Goal: Task Accomplishment & Management: Use online tool/utility

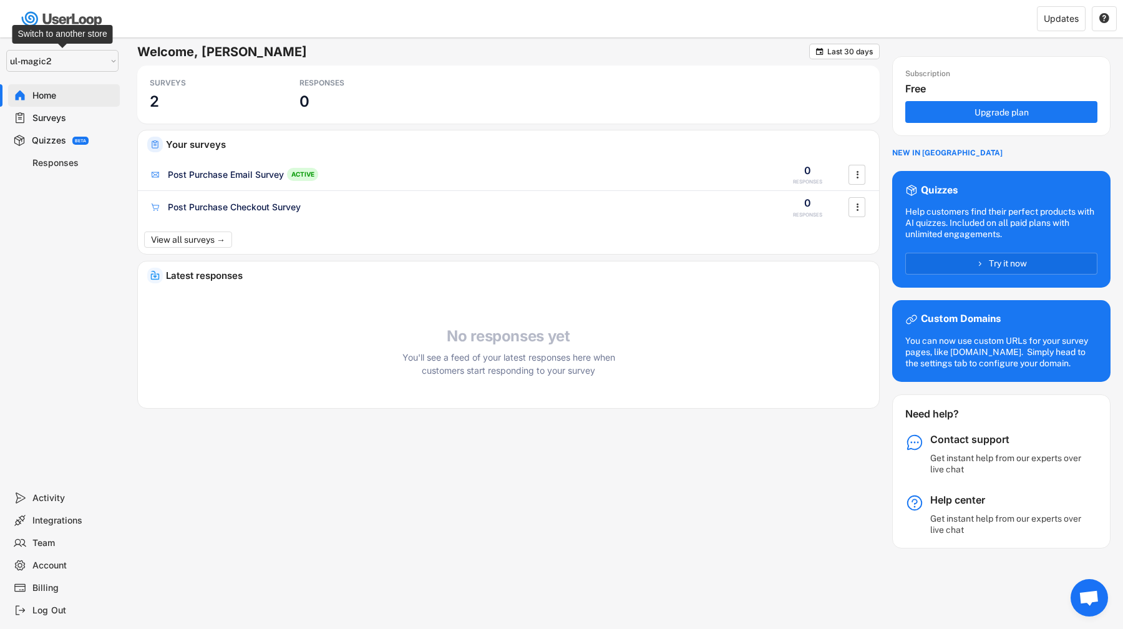
click at [47, 57] on select "Selet a store... UserLoop ul-magic2 ul-newdash BeautyBay Beauty Direkt ulmay232…" at bounding box center [62, 61] width 112 height 22
select select ""1348695171700984260__LOOKUP__1654705041975x127494467392634880""
click at [6, 50] on select "Selet a store... UserLoop ul-magic2 ul-newdash BeautyBay Beauty Direkt ulmay232…" at bounding box center [62, 61] width 112 height 22
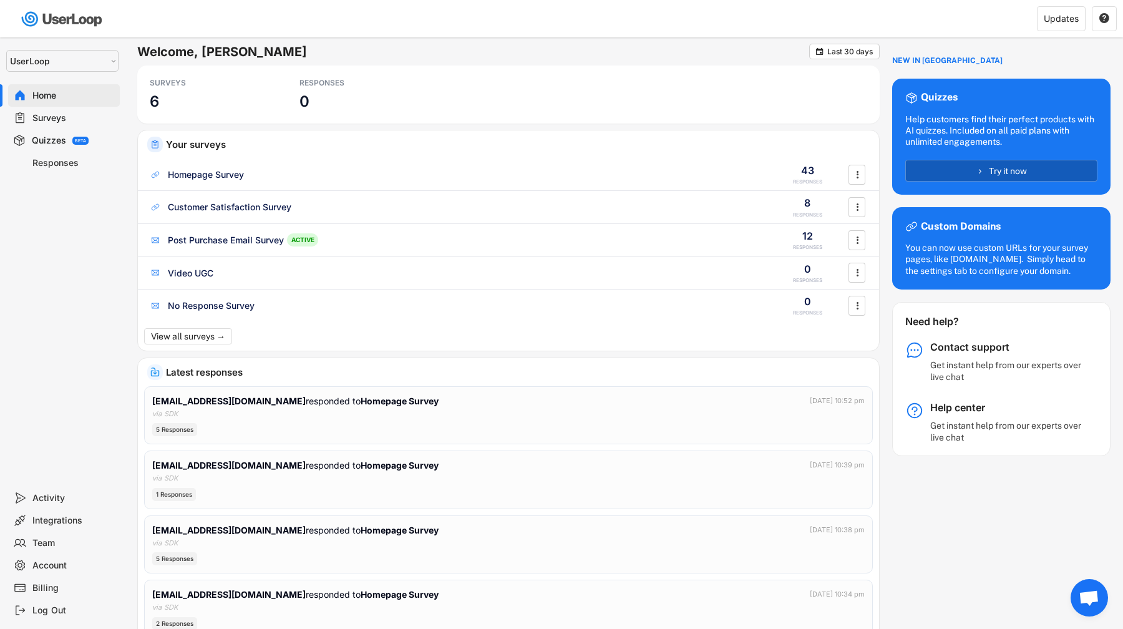
click at [953, 167] on button "Try it now" at bounding box center [1001, 171] width 192 height 22
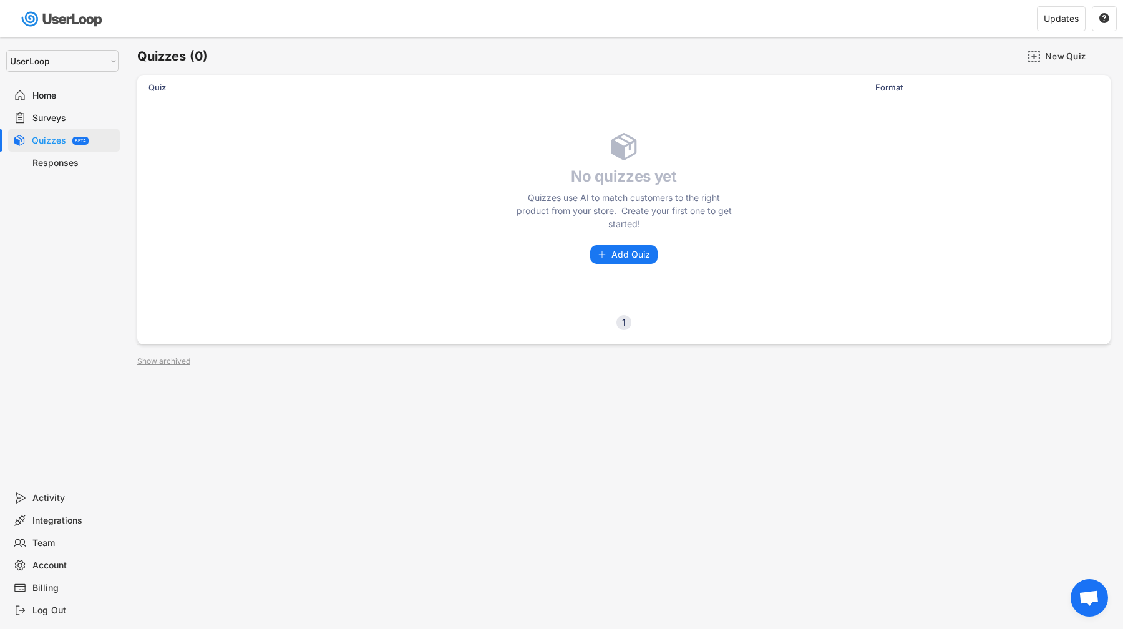
click at [54, 100] on div "Home" at bounding box center [73, 96] width 82 height 12
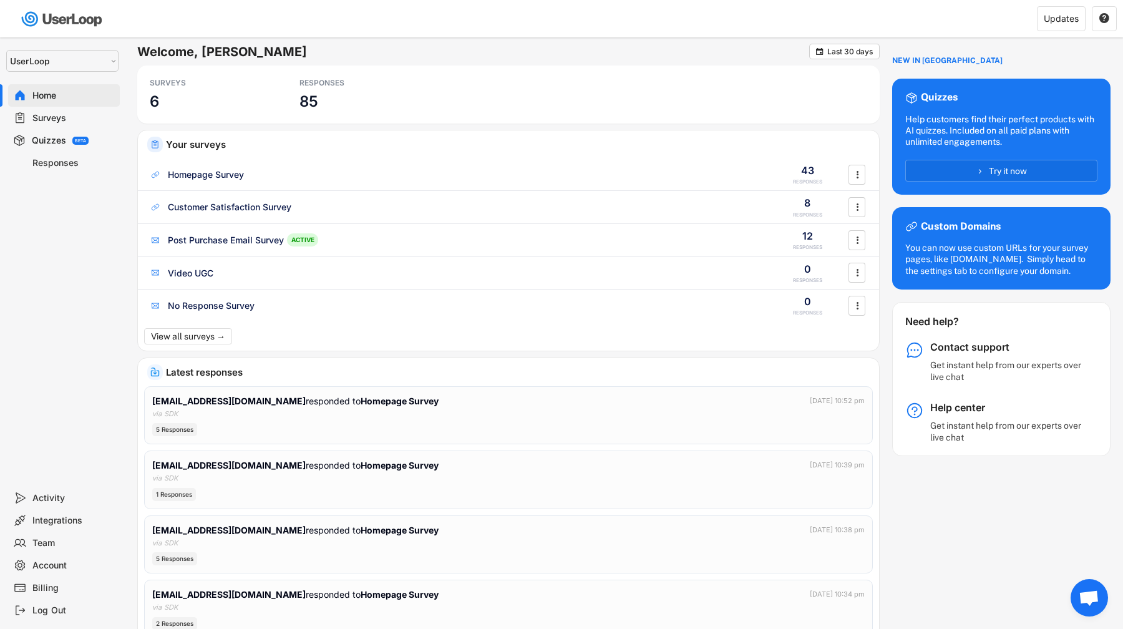
click at [78, 121] on div "Surveys" at bounding box center [73, 118] width 82 height 12
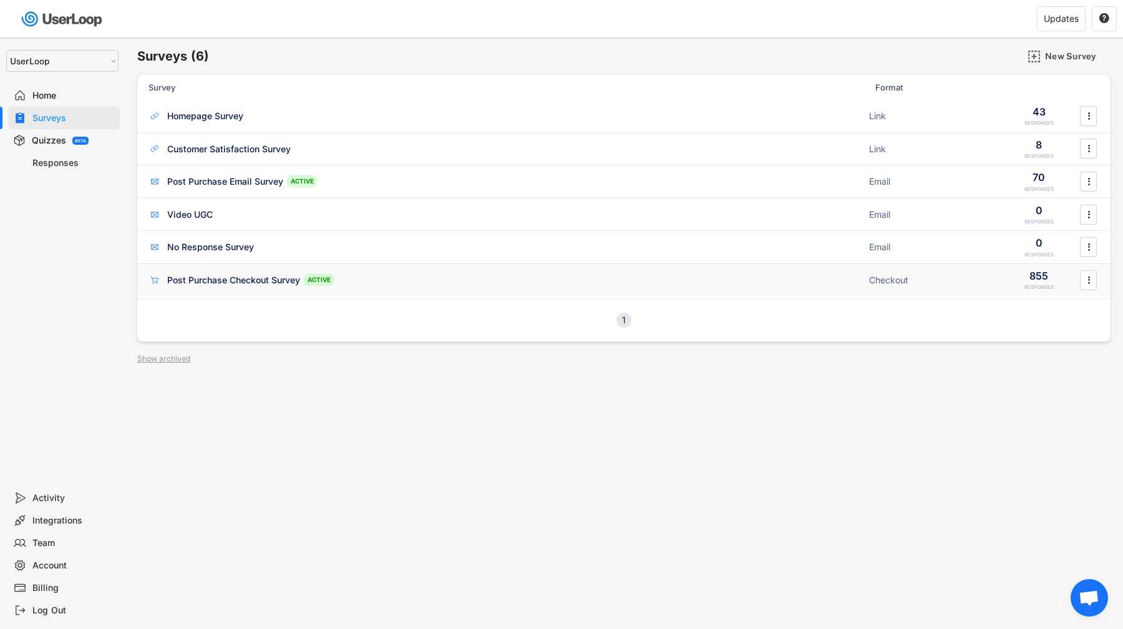
click at [215, 284] on div "Post Purchase Checkout Survey" at bounding box center [233, 280] width 133 height 12
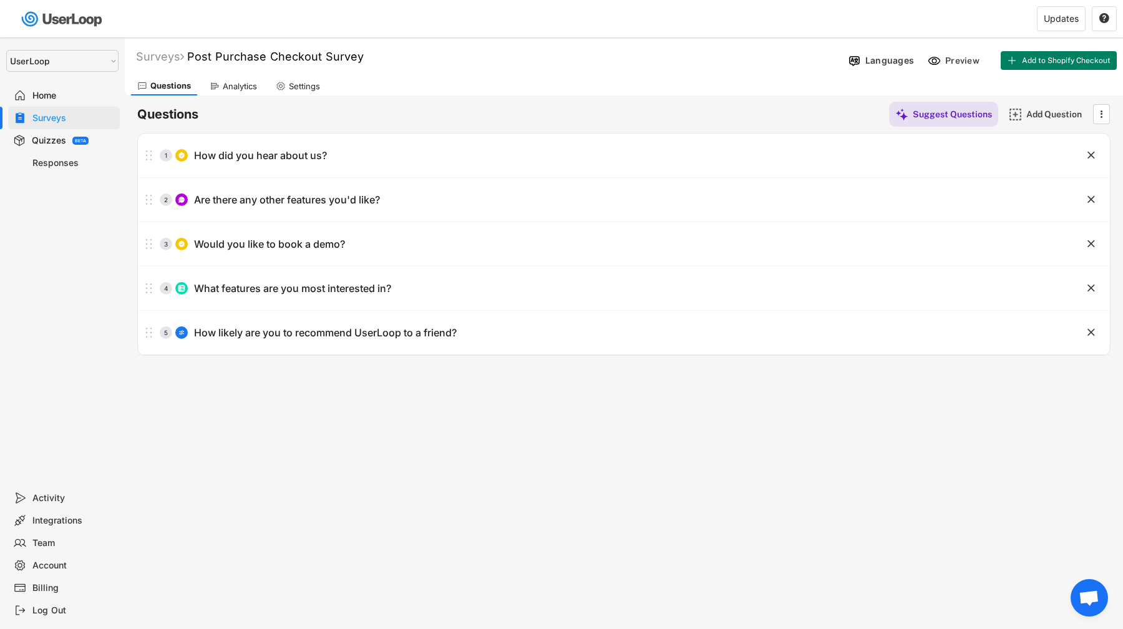
click at [237, 81] on div "Analytics" at bounding box center [240, 86] width 34 height 11
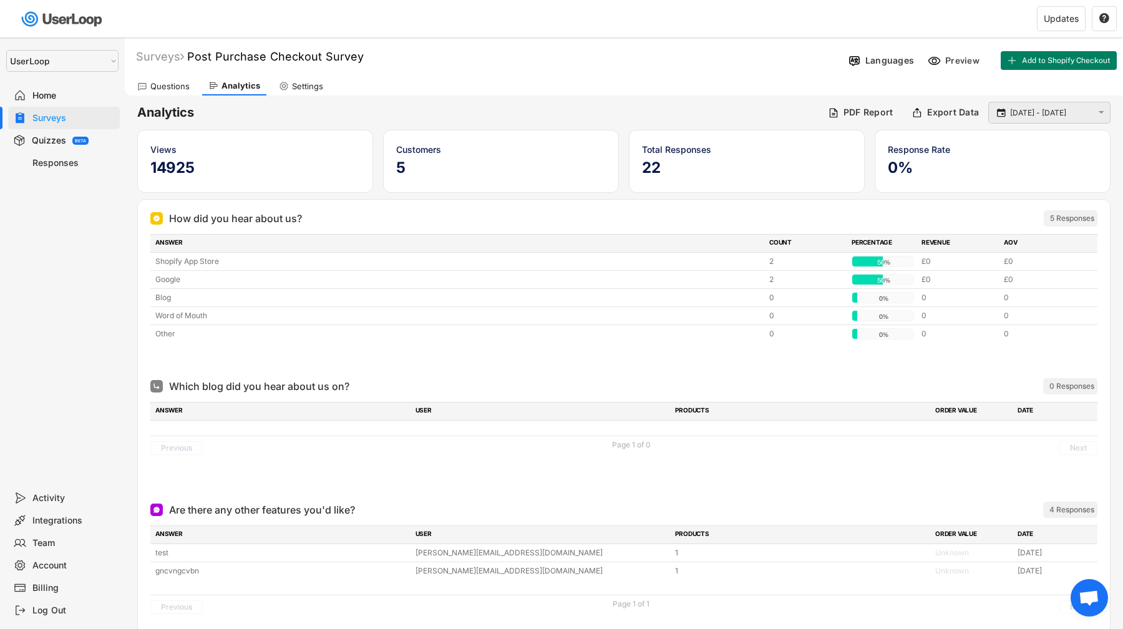
click at [1044, 117] on input "[DATE] - [DATE]" at bounding box center [1051, 113] width 82 height 12
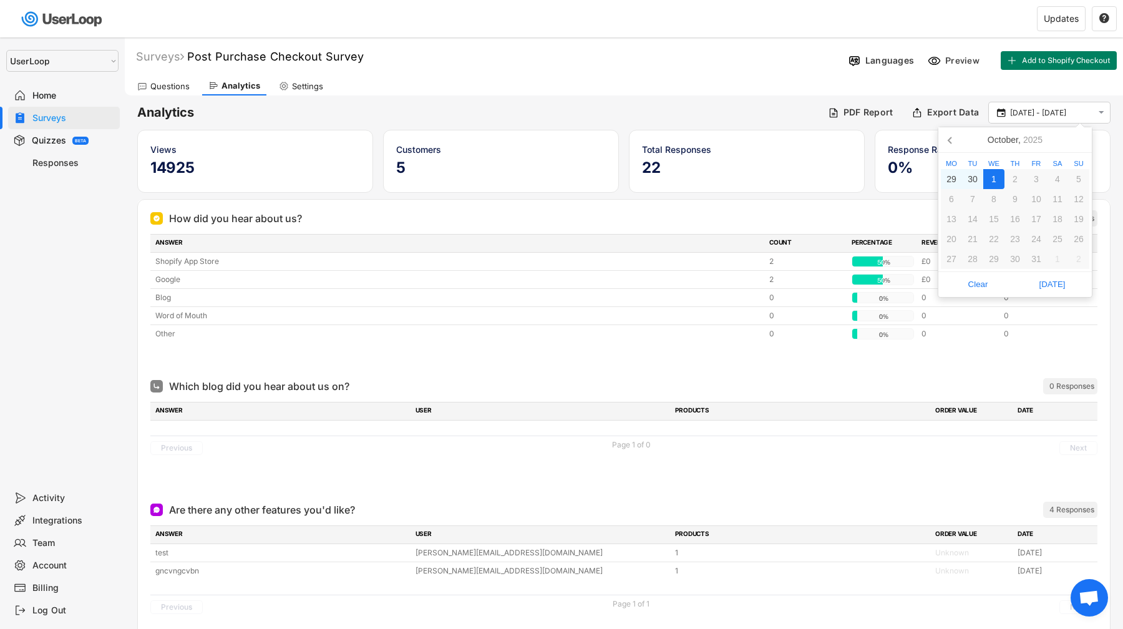
click at [952, 150] on nav "[DATE]" at bounding box center [1014, 140] width 153 height 26
click at [951, 145] on icon at bounding box center [951, 140] width 20 height 20
drag, startPoint x: 1039, startPoint y: 175, endPoint x: 1039, endPoint y: 208, distance: 32.4
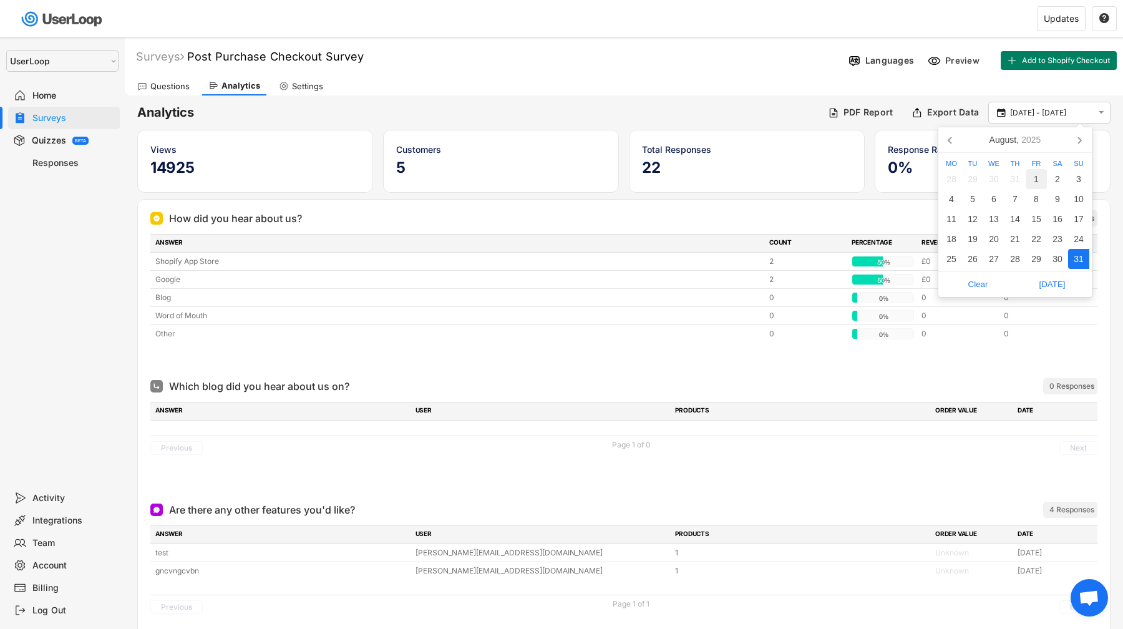
click at [1039, 175] on div "1" at bounding box center [1035, 179] width 21 height 20
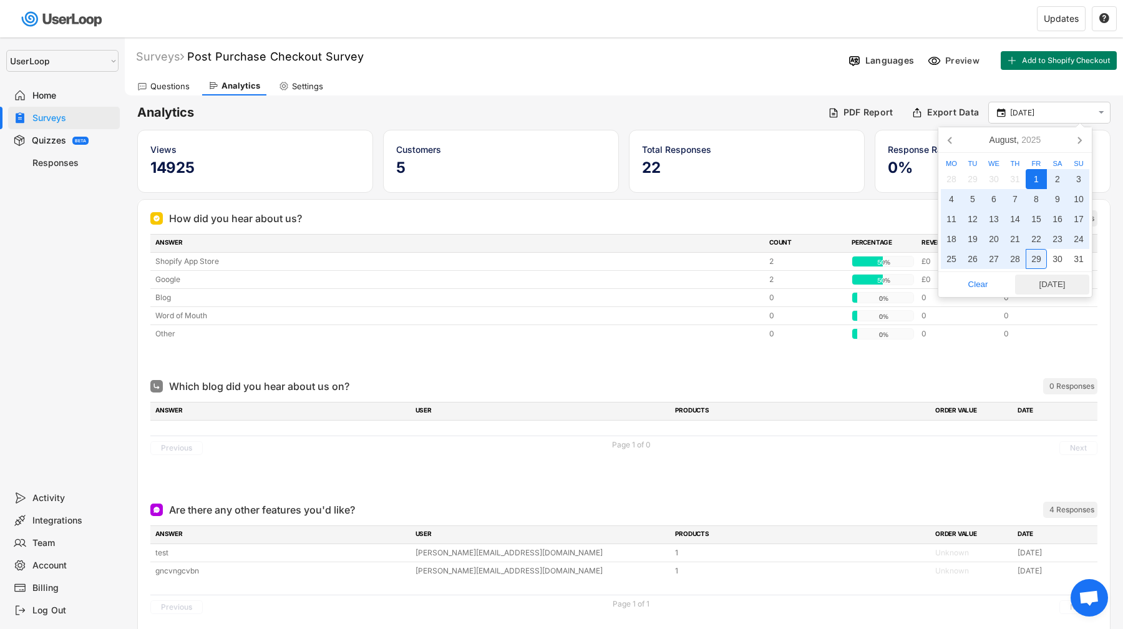
click at [1045, 284] on span "[DATE]" at bounding box center [1052, 284] width 67 height 19
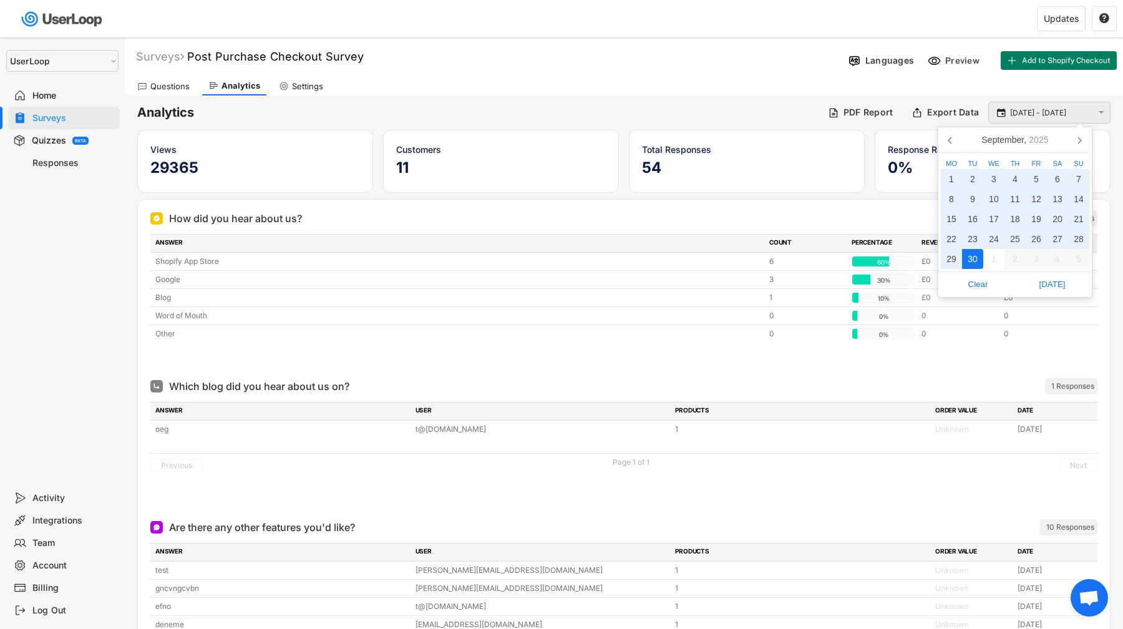
click at [1022, 110] on input "[DATE] - [DATE]" at bounding box center [1051, 113] width 82 height 12
click at [951, 130] on icon at bounding box center [951, 140] width 20 height 20
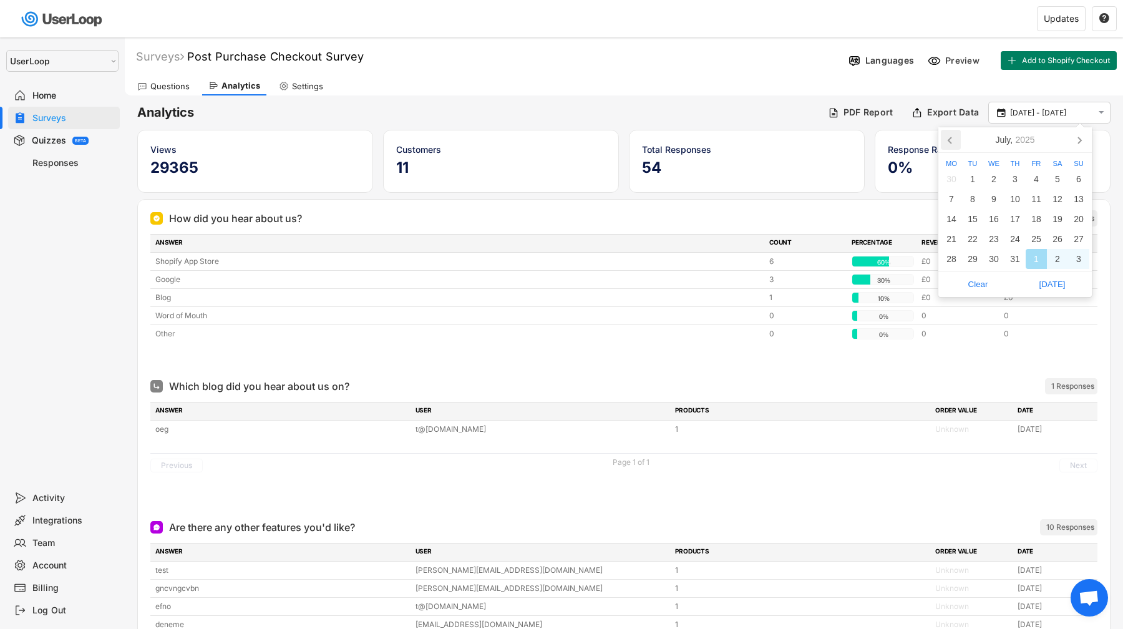
click at [951, 130] on icon at bounding box center [951, 140] width 20 height 20
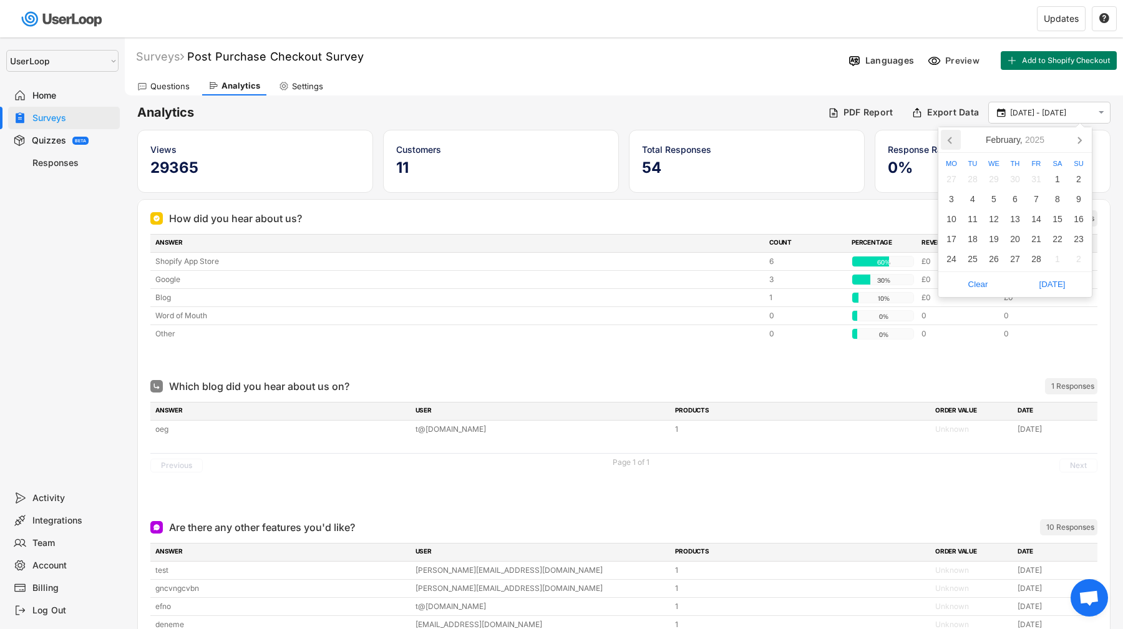
click at [951, 130] on icon at bounding box center [951, 140] width 20 height 20
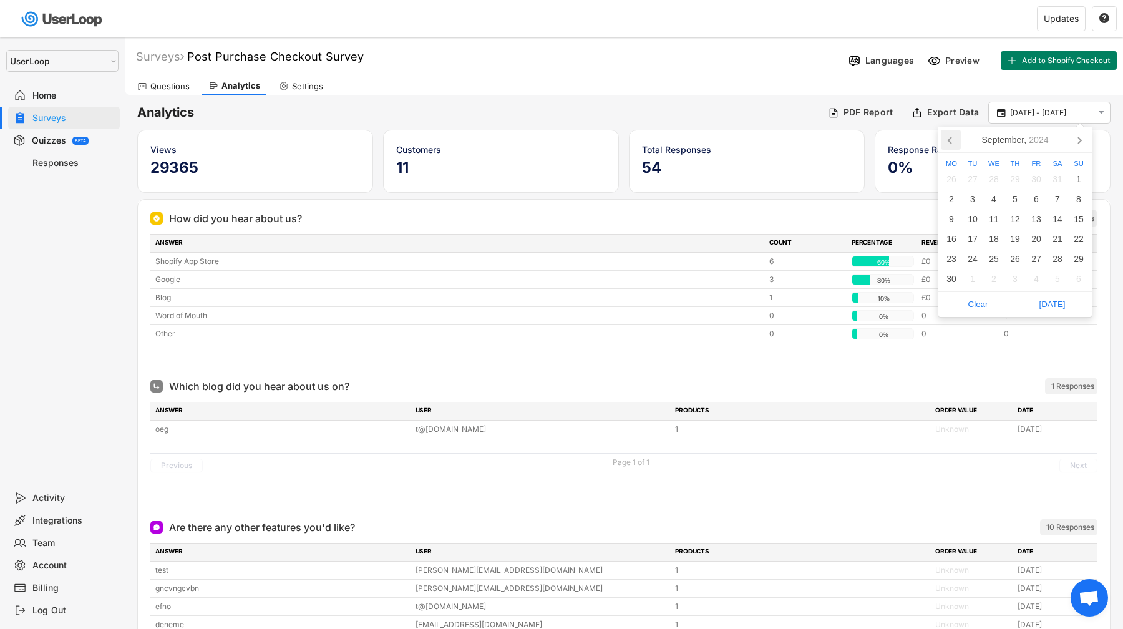
click at [951, 130] on icon at bounding box center [951, 140] width 20 height 20
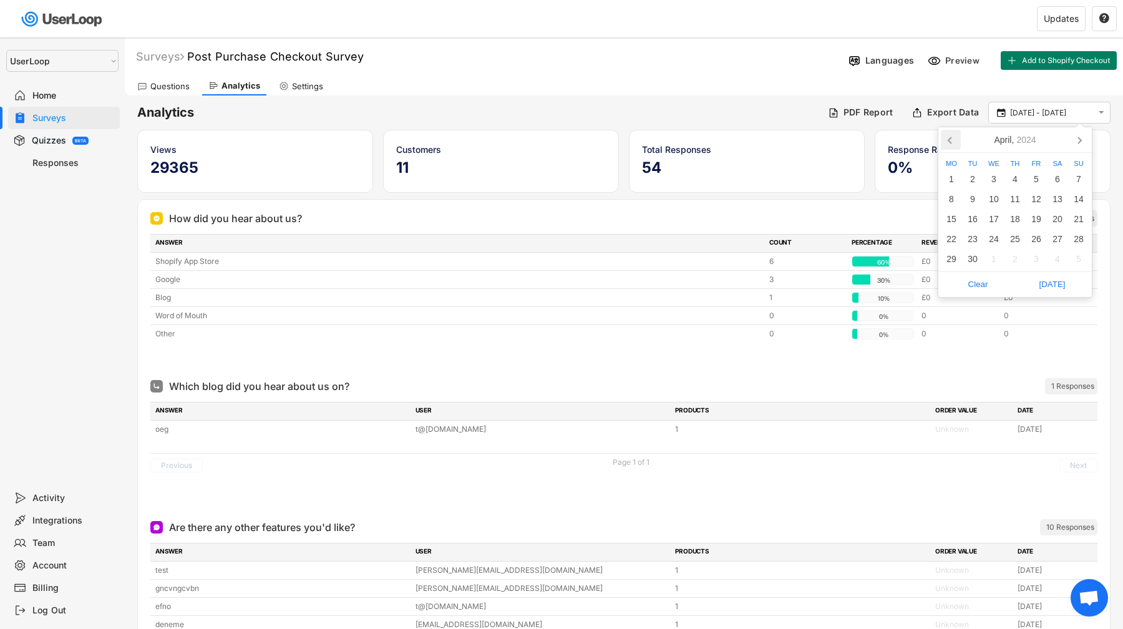
click at [951, 130] on icon at bounding box center [951, 140] width 20 height 20
click at [967, 175] on div "2" at bounding box center [972, 179] width 21 height 20
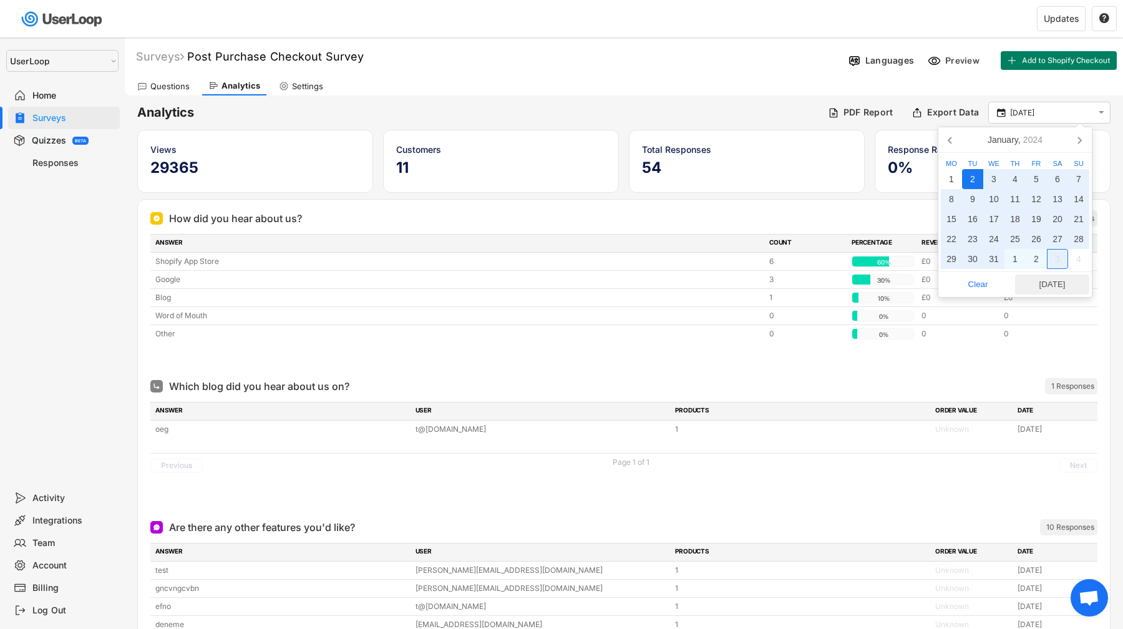
click at [1067, 281] on span "[DATE]" at bounding box center [1052, 284] width 67 height 19
type input "[DATE] - [DATE]"
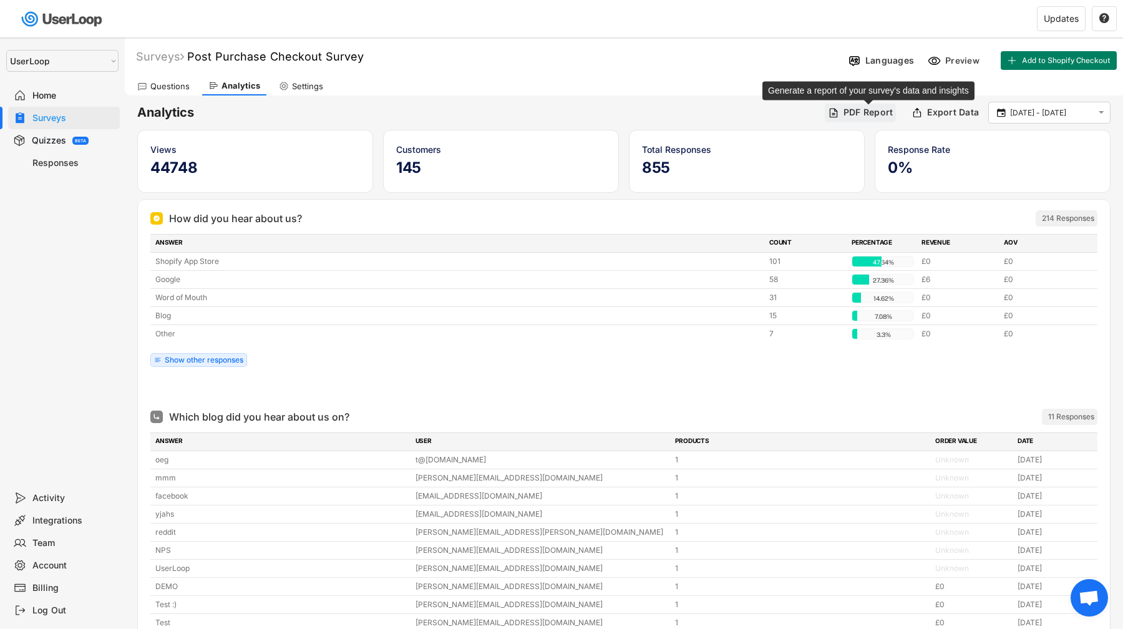
click at [879, 110] on div "PDF Report" at bounding box center [868, 112] width 50 height 11
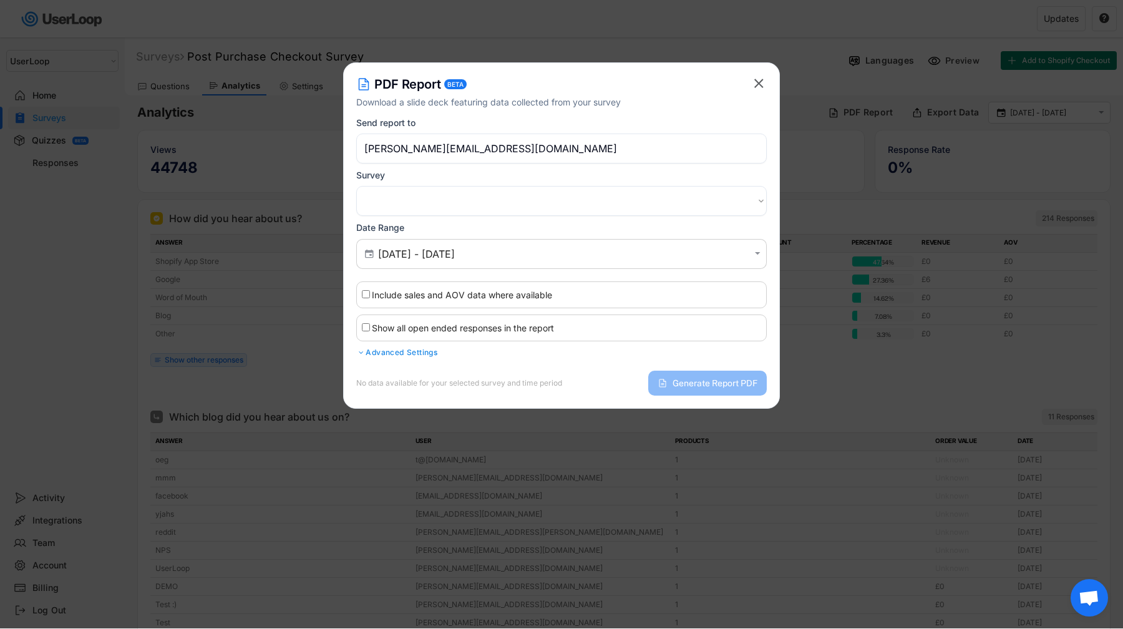
select select ""1348695171700984260__LOOKUP__1654705071176x254408342604532260""
click at [509, 330] on label "Show all open ended responses in the report" at bounding box center [463, 327] width 182 height 11
click at [370, 330] on input "Show all open ended responses in the report" at bounding box center [366, 327] width 8 height 8
checkbox input "true"
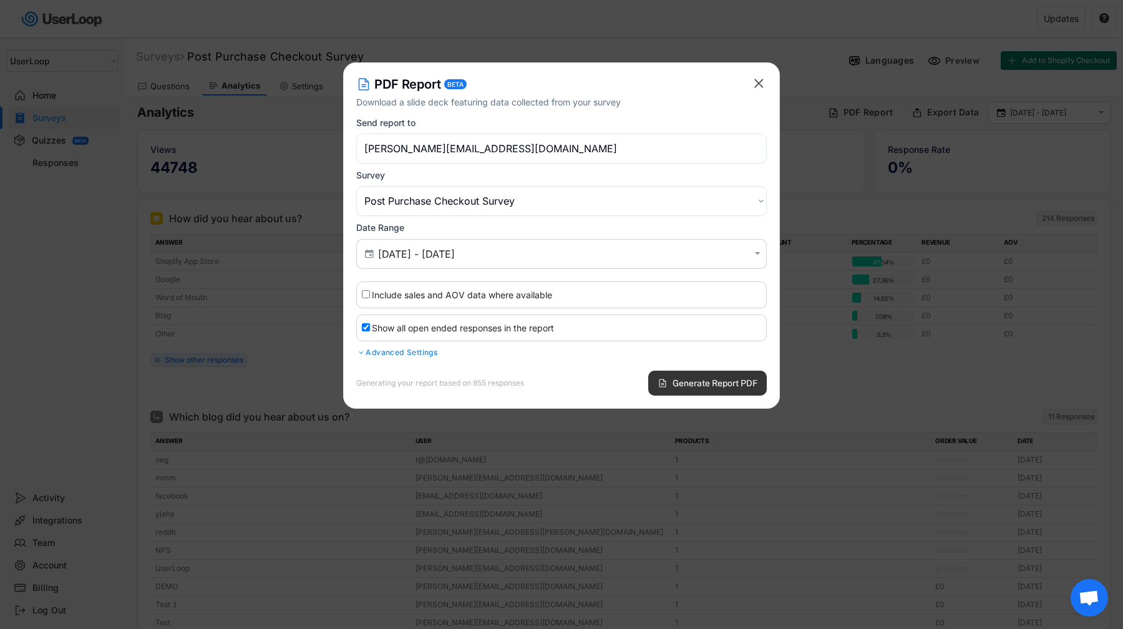
click at [651, 373] on button "Generate Report PDF" at bounding box center [707, 383] width 119 height 25
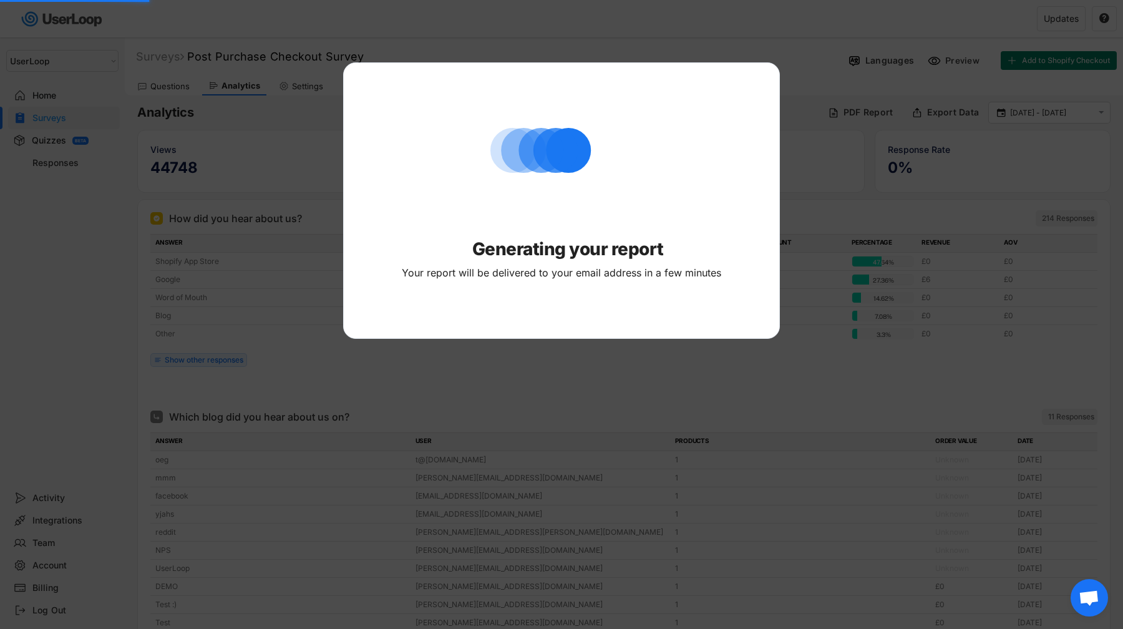
select select ""PLACEHOLDER_1427118222253""
checkbox input "false"
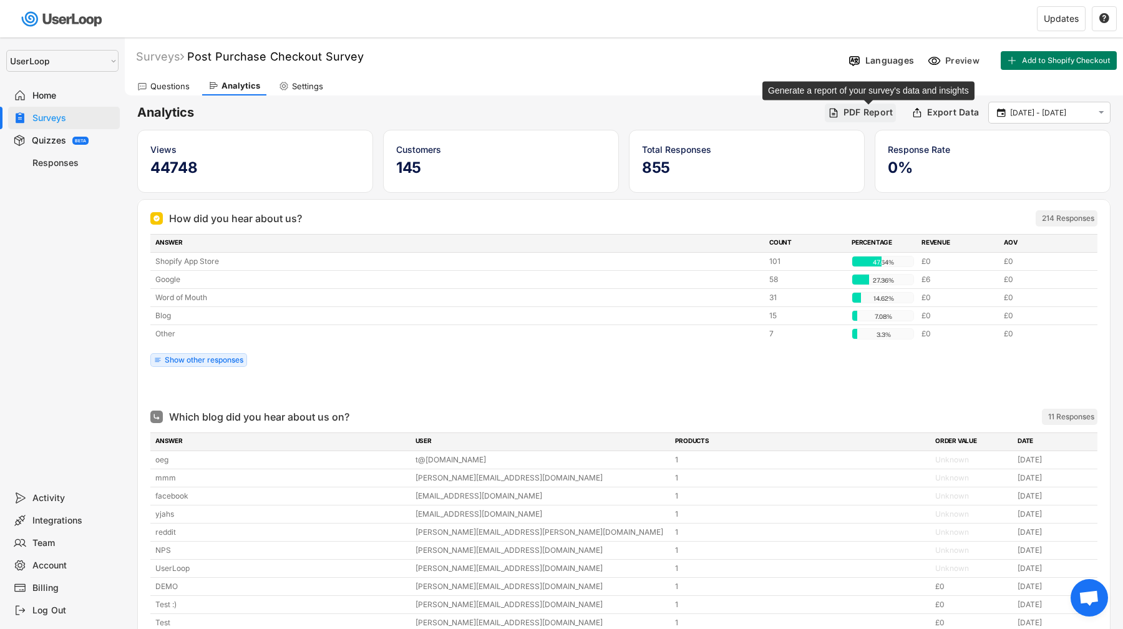
click at [848, 115] on div "PDF Report" at bounding box center [868, 112] width 50 height 11
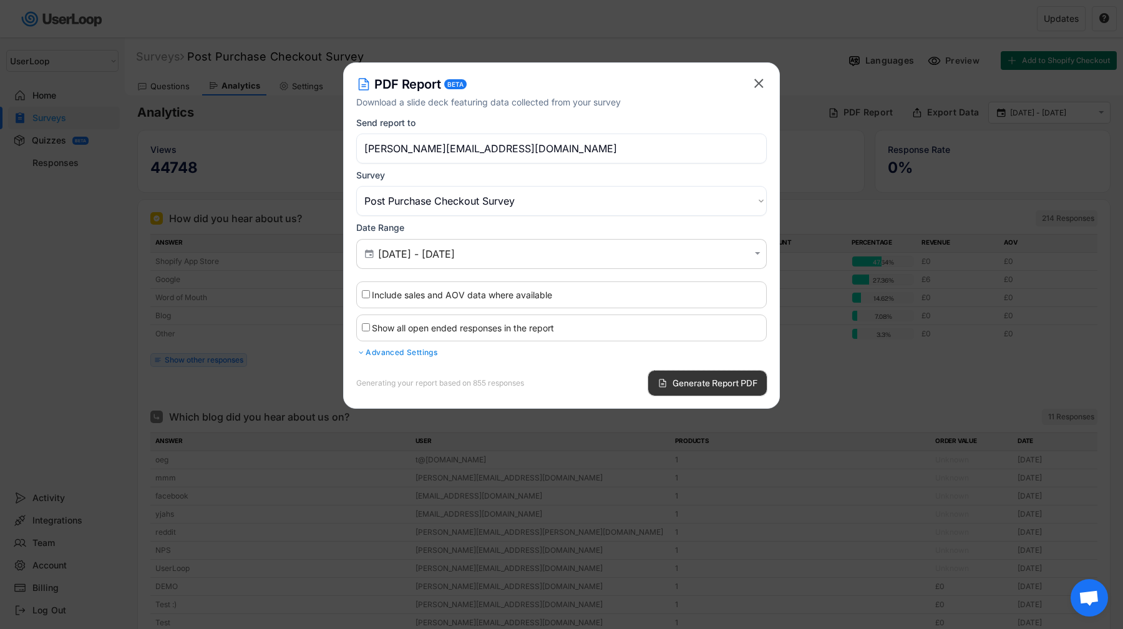
click at [665, 391] on button "Generate Report PDF" at bounding box center [707, 383] width 119 height 25
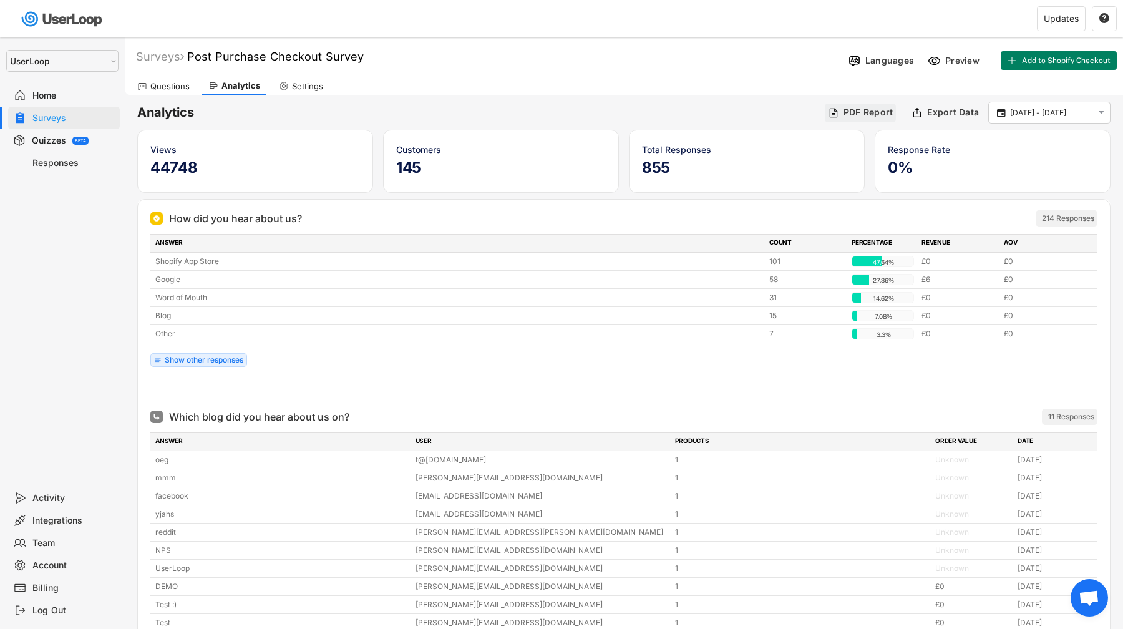
click at [866, 108] on div "PDF Report" at bounding box center [868, 112] width 50 height 11
select select ""1348695171700984260__LOOKUP__1654705071176x254408342604532260""
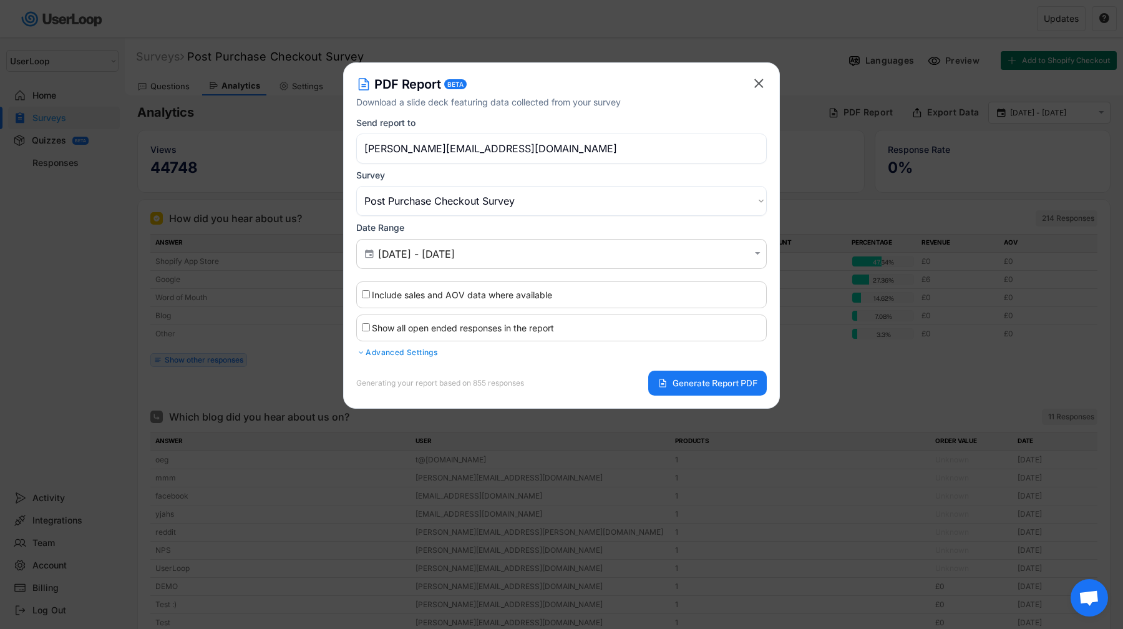
click at [491, 326] on label "Show all open ended responses in the report" at bounding box center [463, 327] width 182 height 11
click at [370, 326] on input "Show all open ended responses in the report" at bounding box center [366, 327] width 8 height 8
checkbox input "true"
click at [727, 387] on span "Generate Report PDF" at bounding box center [714, 383] width 85 height 9
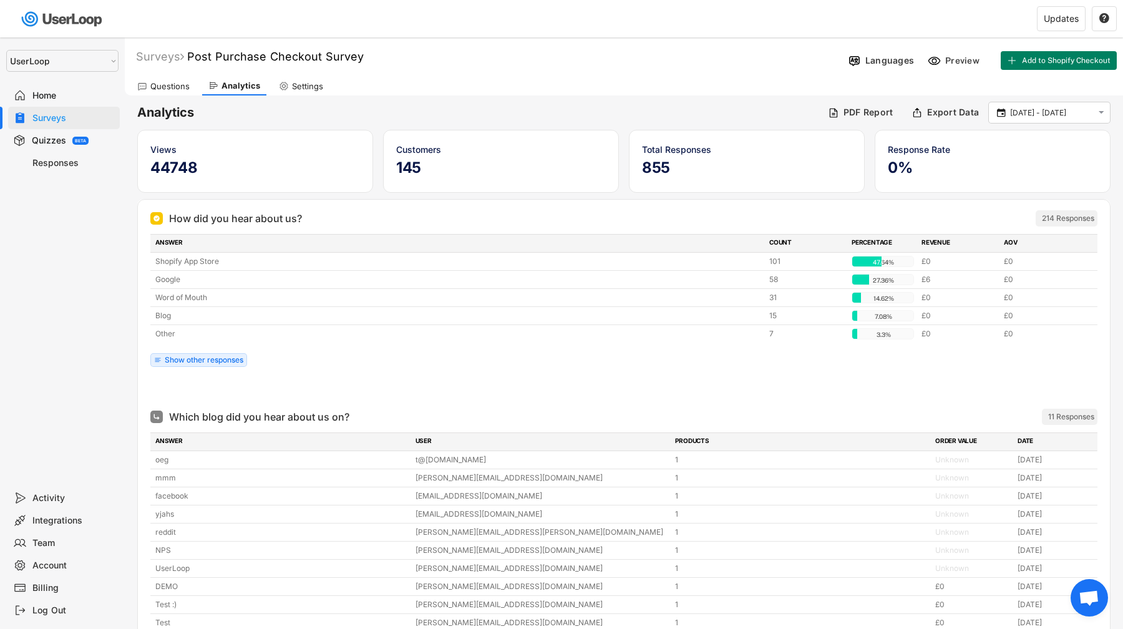
click at [83, 23] on img at bounding box center [63, 19] width 88 height 26
